Goal: Find specific page/section: Find specific page/section

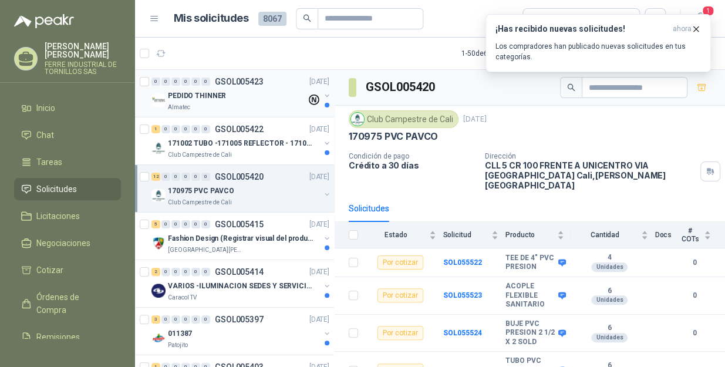
click at [238, 105] on div "Almatec" at bounding box center [237, 107] width 139 height 9
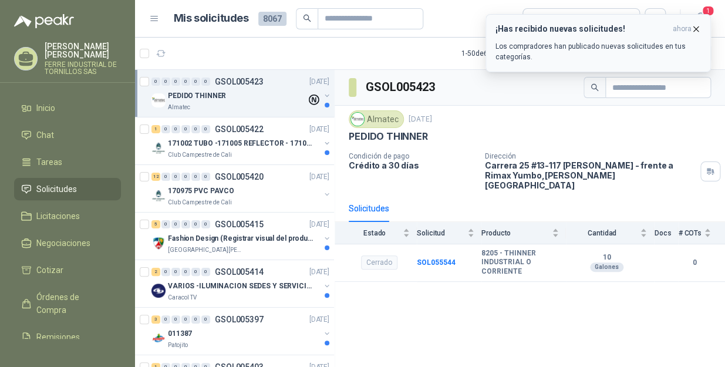
click at [697, 28] on icon "button" at bounding box center [696, 28] width 5 height 5
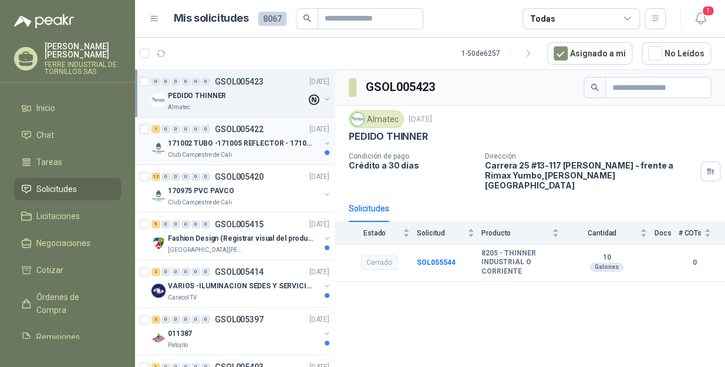
click at [248, 143] on p "171002 TUBO -171005 REFLECTOR - 171007 PANEL" at bounding box center [241, 143] width 146 height 11
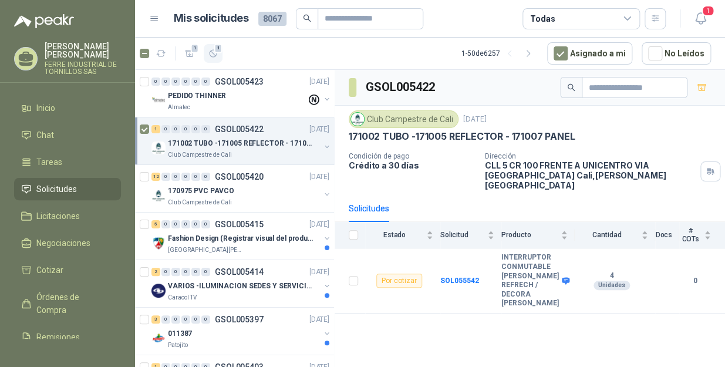
click at [215, 54] on icon "button" at bounding box center [213, 54] width 10 height 10
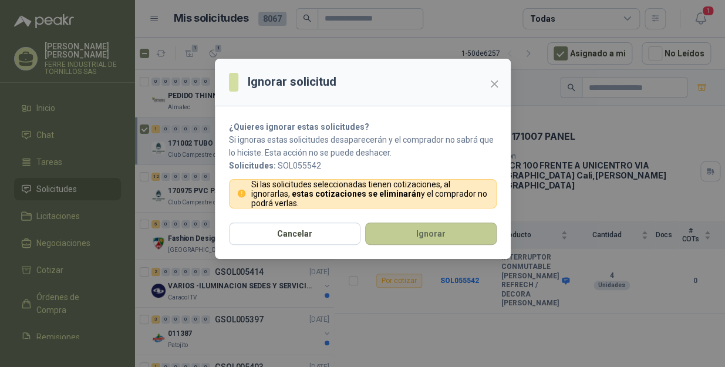
click at [428, 230] on button "Ignorar" at bounding box center [431, 234] width 132 height 22
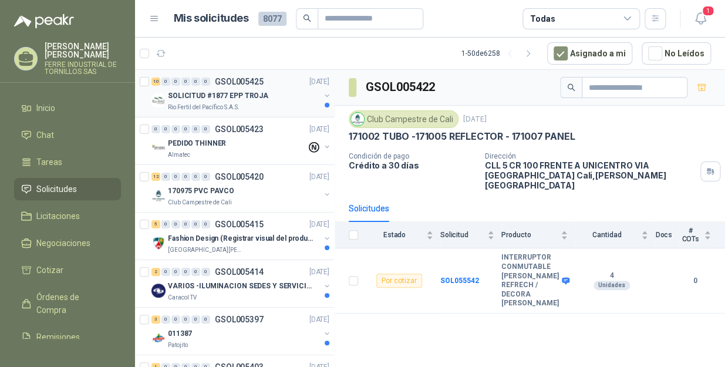
click at [252, 108] on div "Rio Fertil del Pacífico S.A.S." at bounding box center [244, 107] width 152 height 9
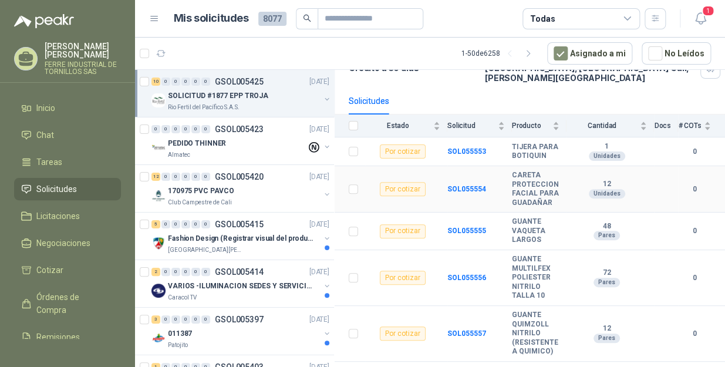
scroll to position [151, 0]
